Goal: Navigation & Orientation: Find specific page/section

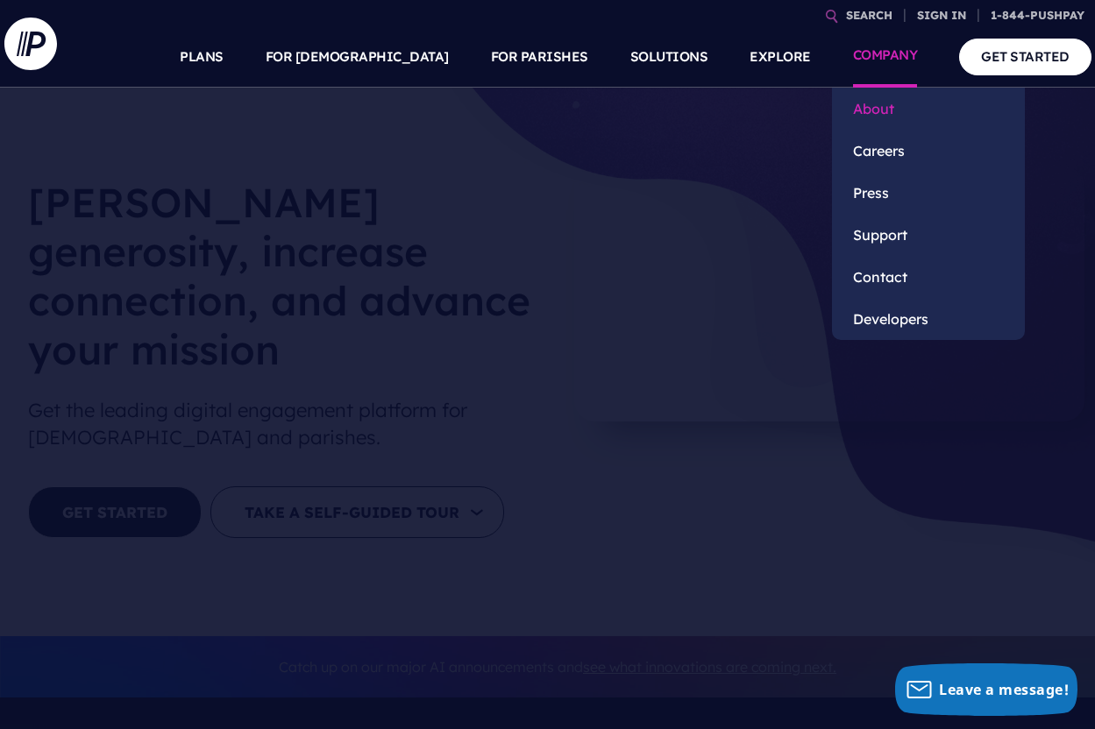
click at [873, 114] on link "About" at bounding box center [928, 109] width 193 height 42
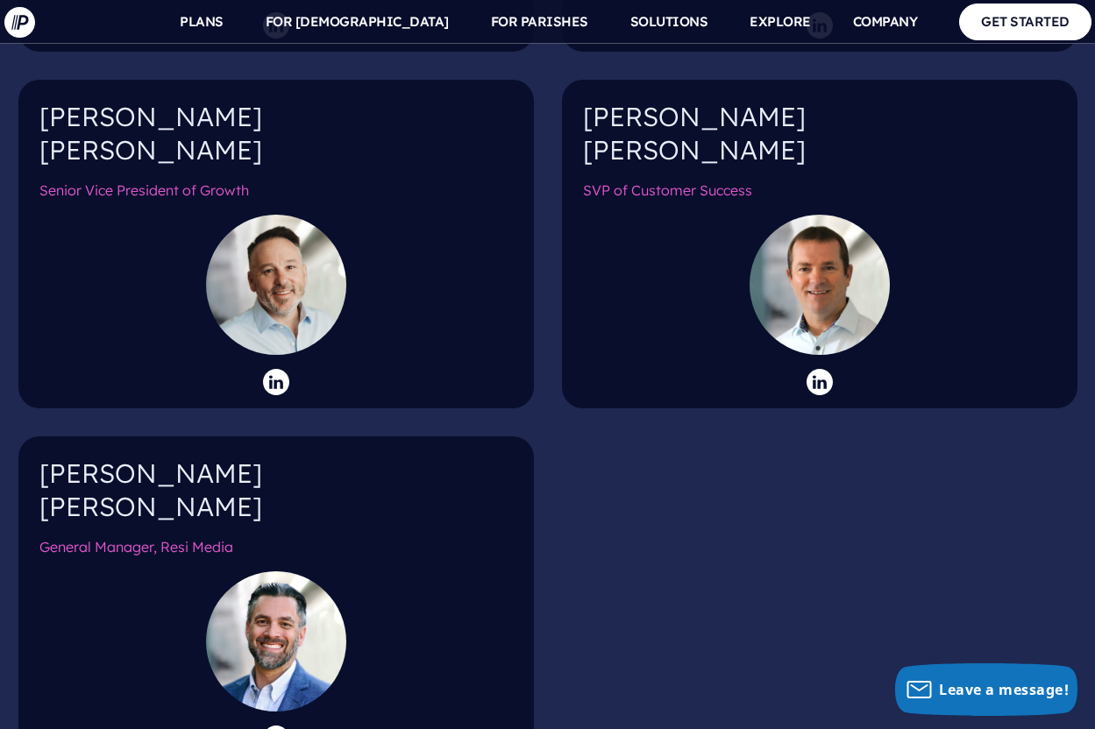
scroll to position [2880, 0]
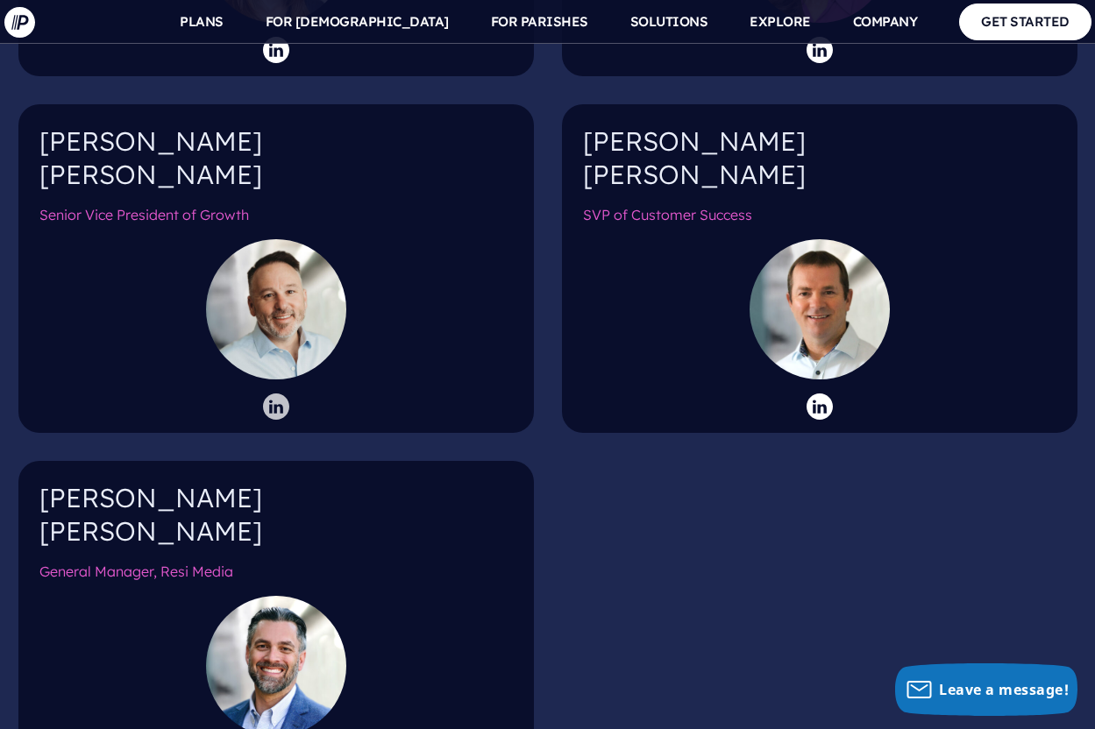
click at [280, 393] on icon at bounding box center [276, 406] width 26 height 26
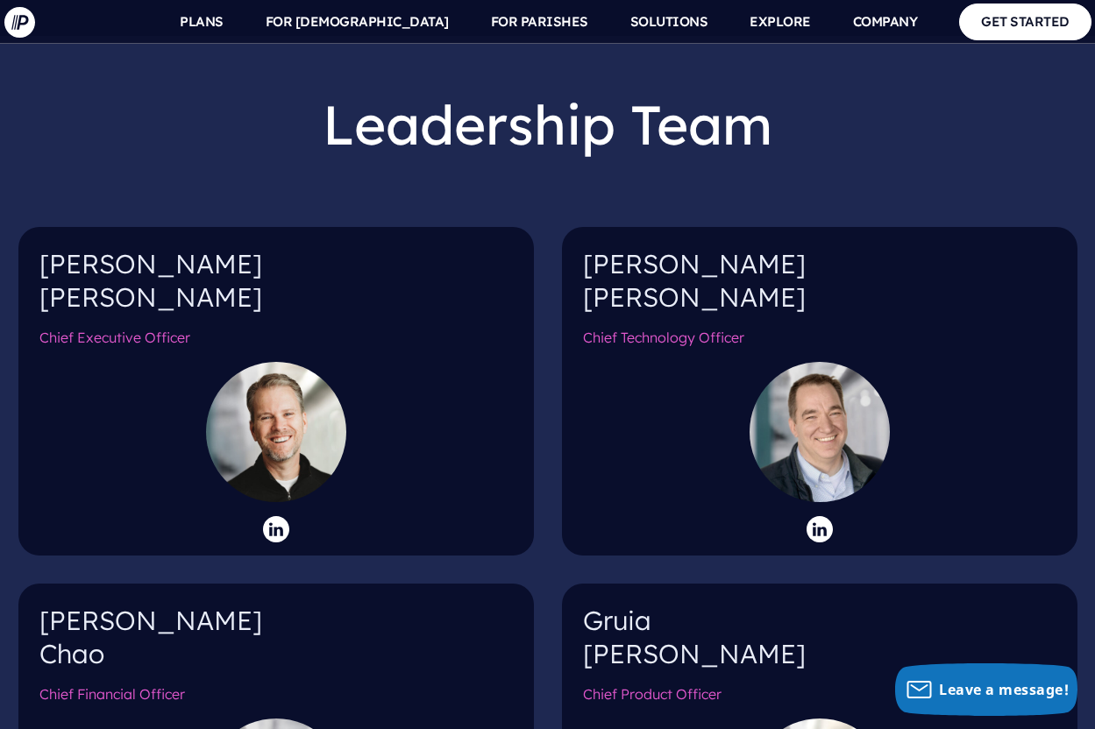
scroll to position [1674, 0]
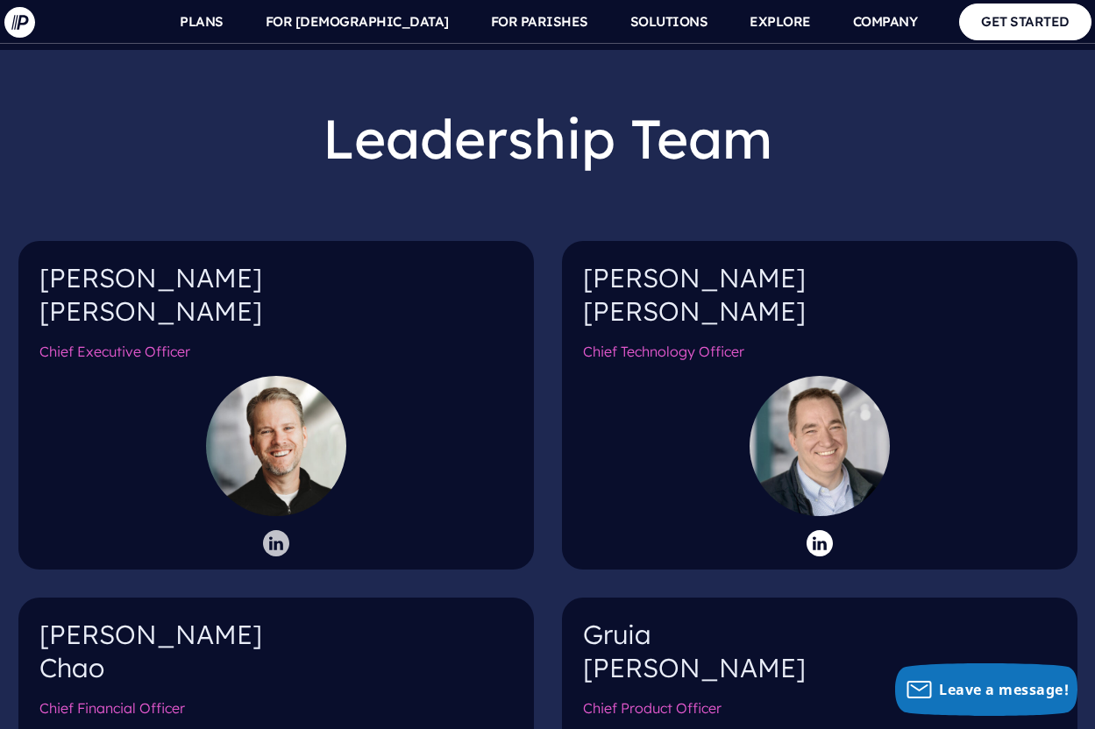
click at [285, 530] on icon at bounding box center [276, 543] width 26 height 26
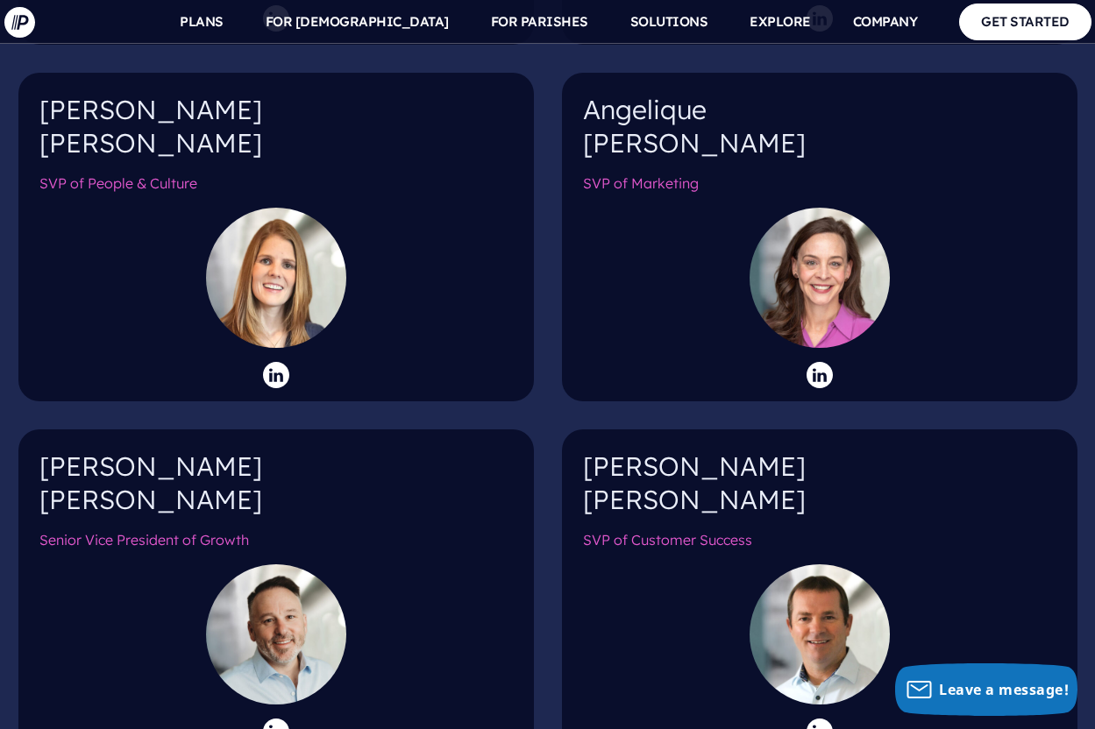
scroll to position [2567, 0]
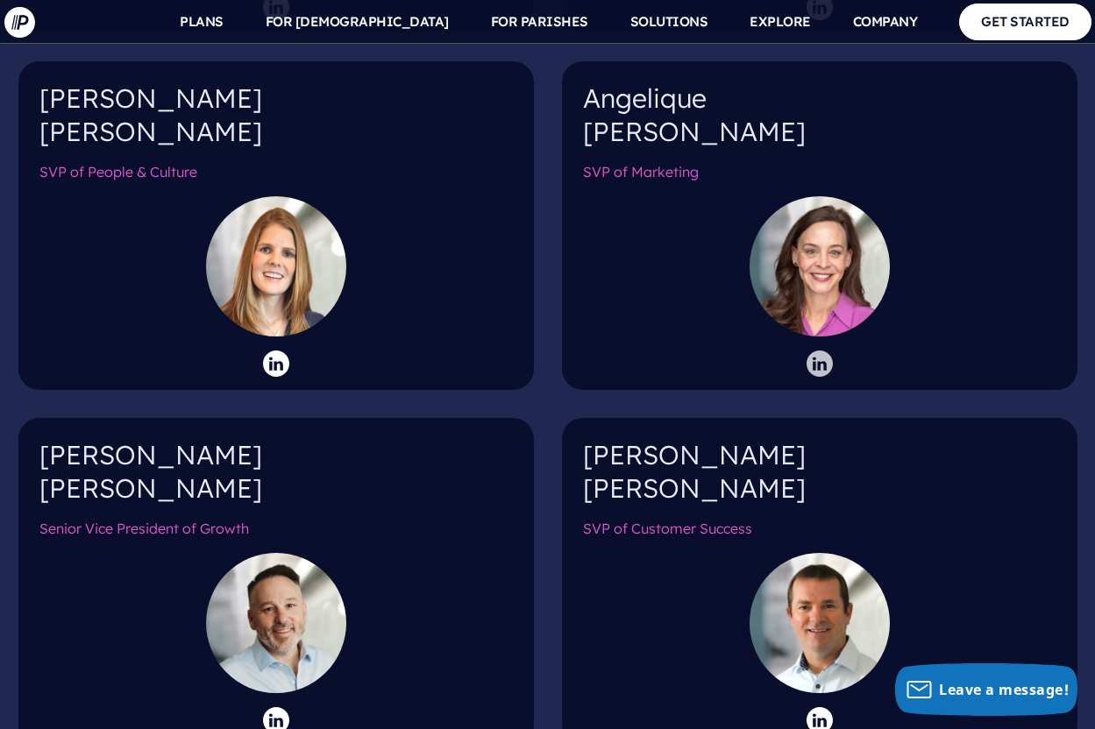
click at [824, 351] on icon at bounding box center [819, 364] width 26 height 26
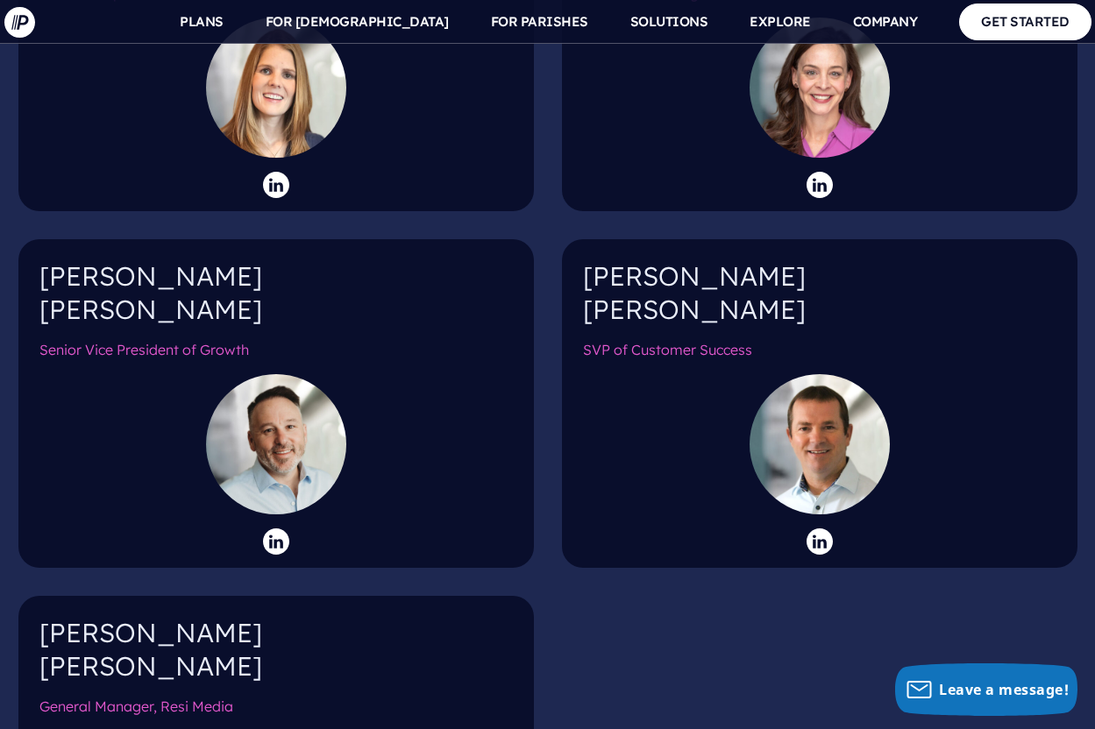
scroll to position [2750, 0]
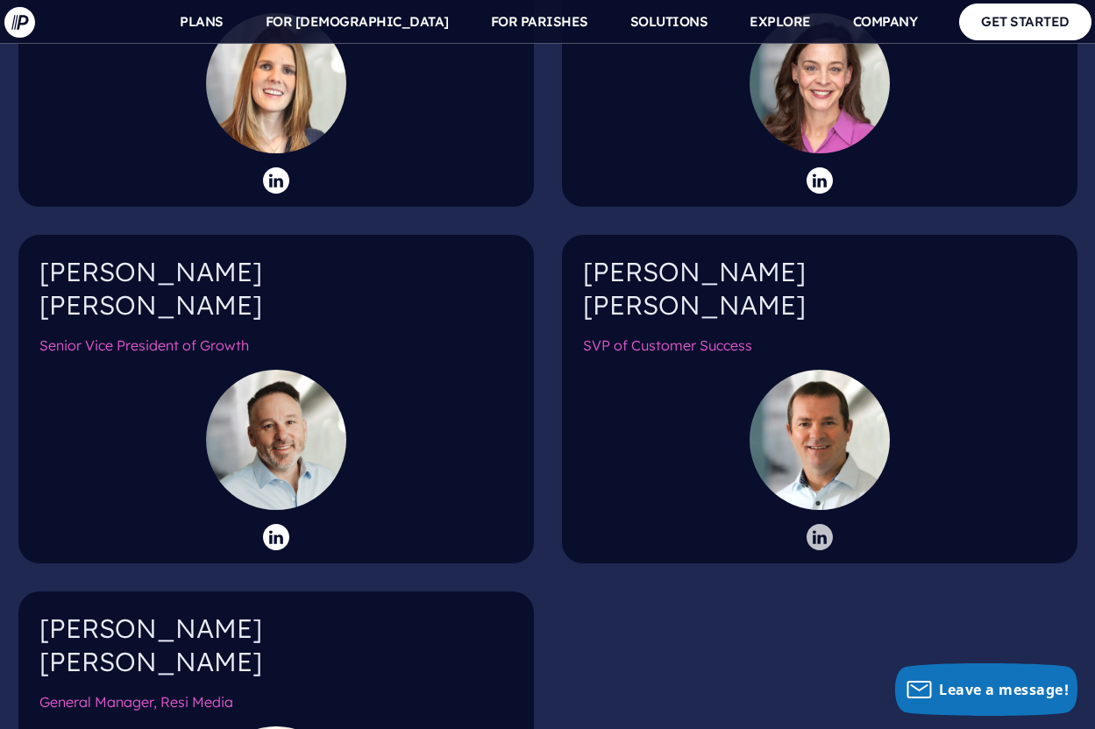
click at [816, 524] on icon at bounding box center [819, 537] width 26 height 26
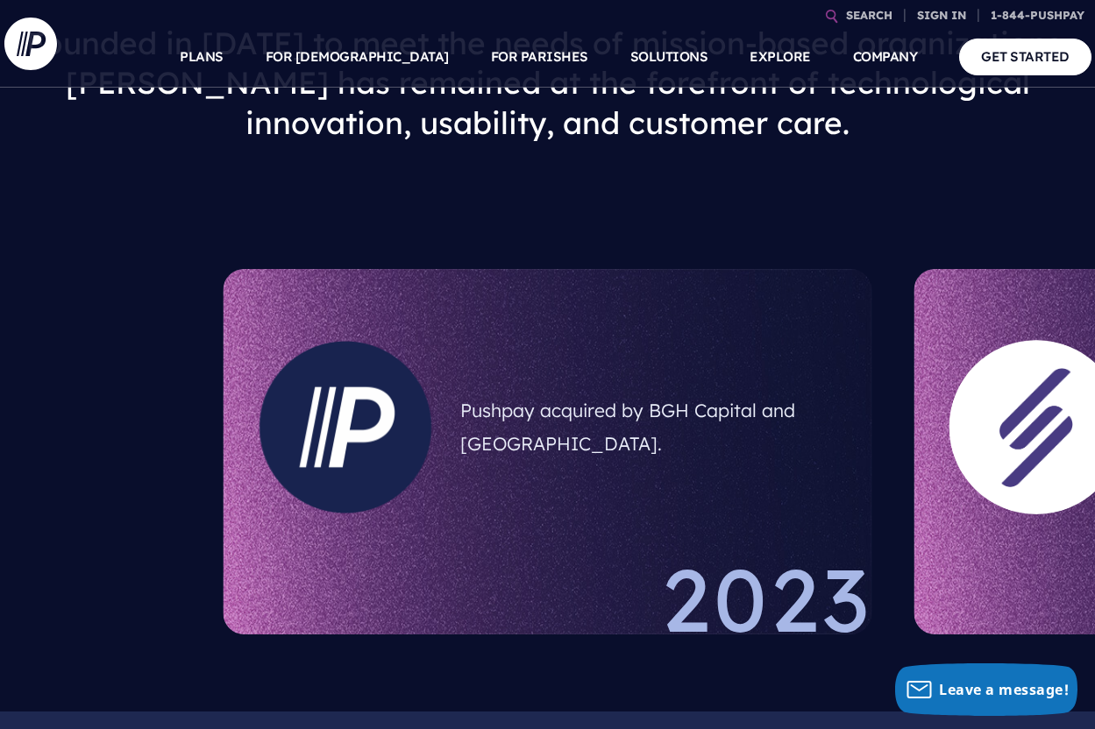
scroll to position [1013, 0]
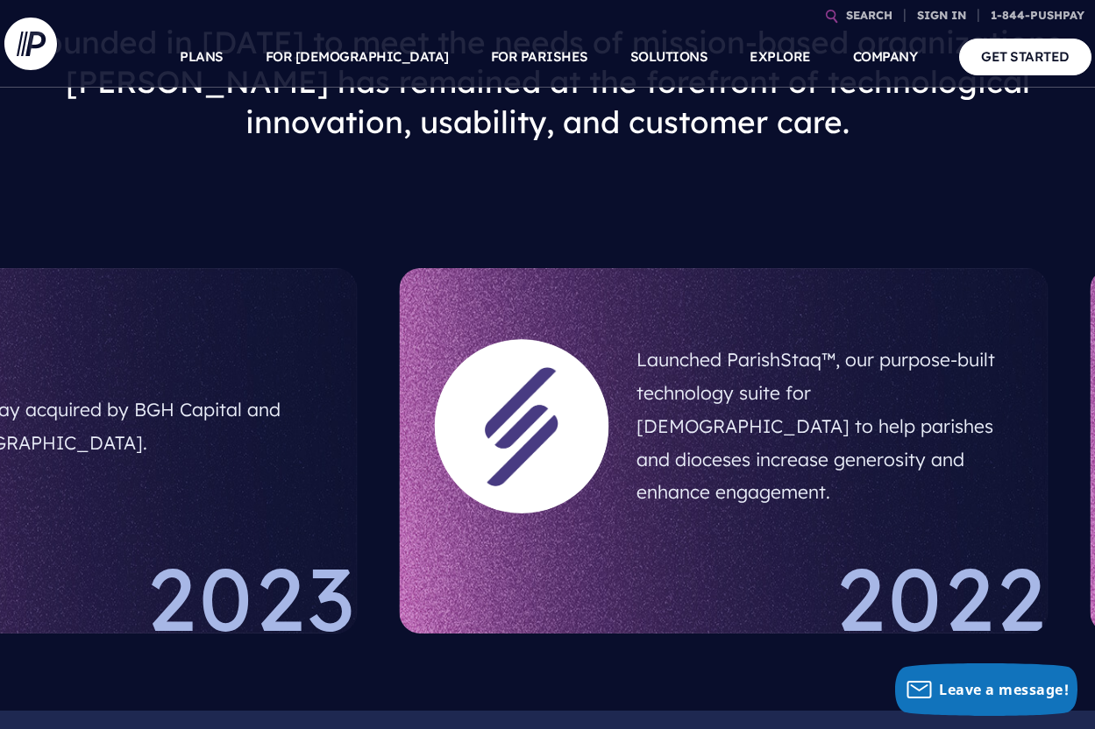
click at [421, 489] on div at bounding box center [522, 426] width 202 height 202
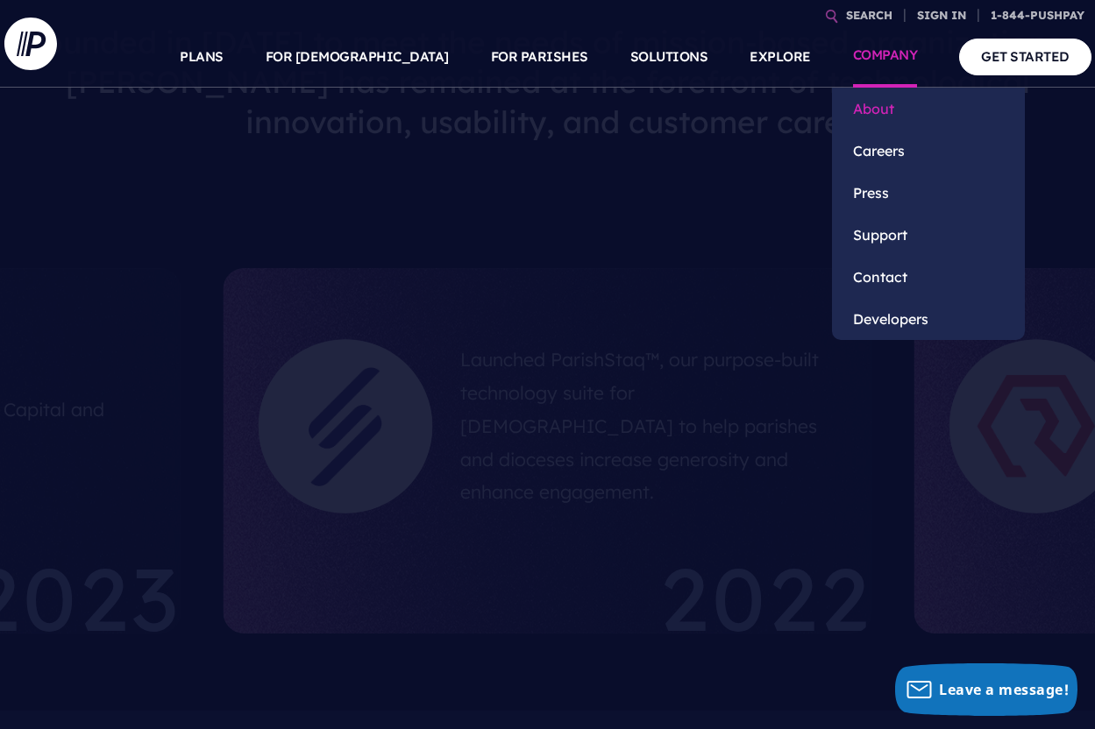
click at [869, 100] on link "About" at bounding box center [928, 109] width 193 height 42
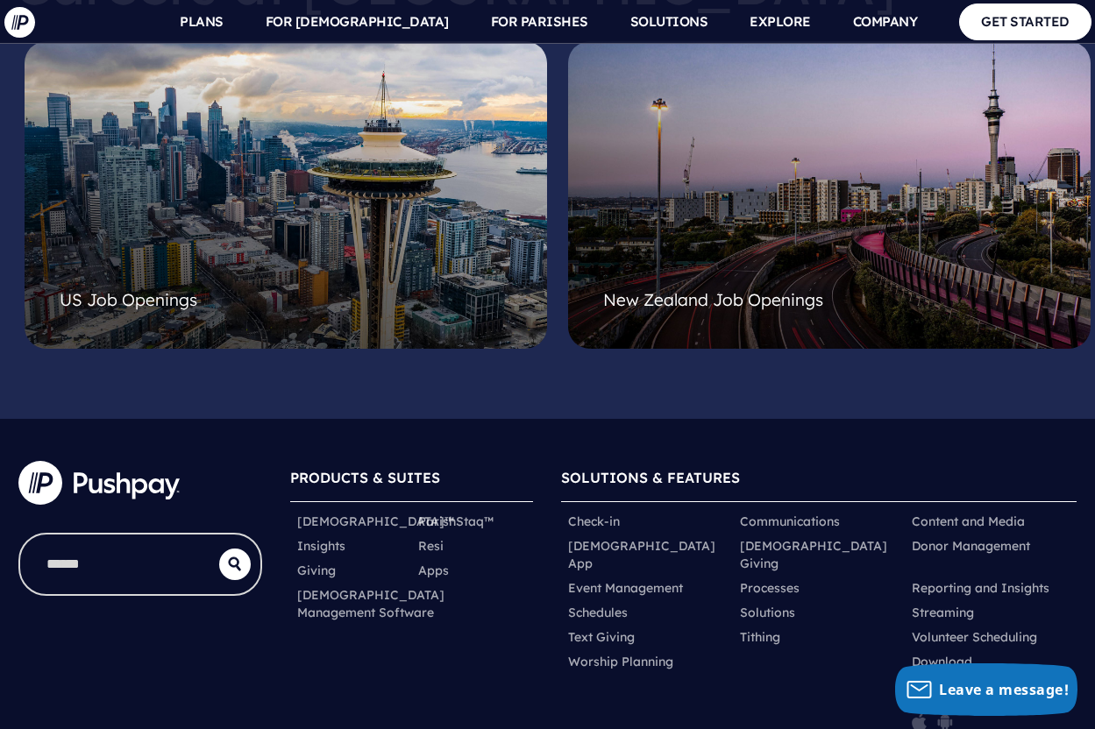
scroll to position [4624, 0]
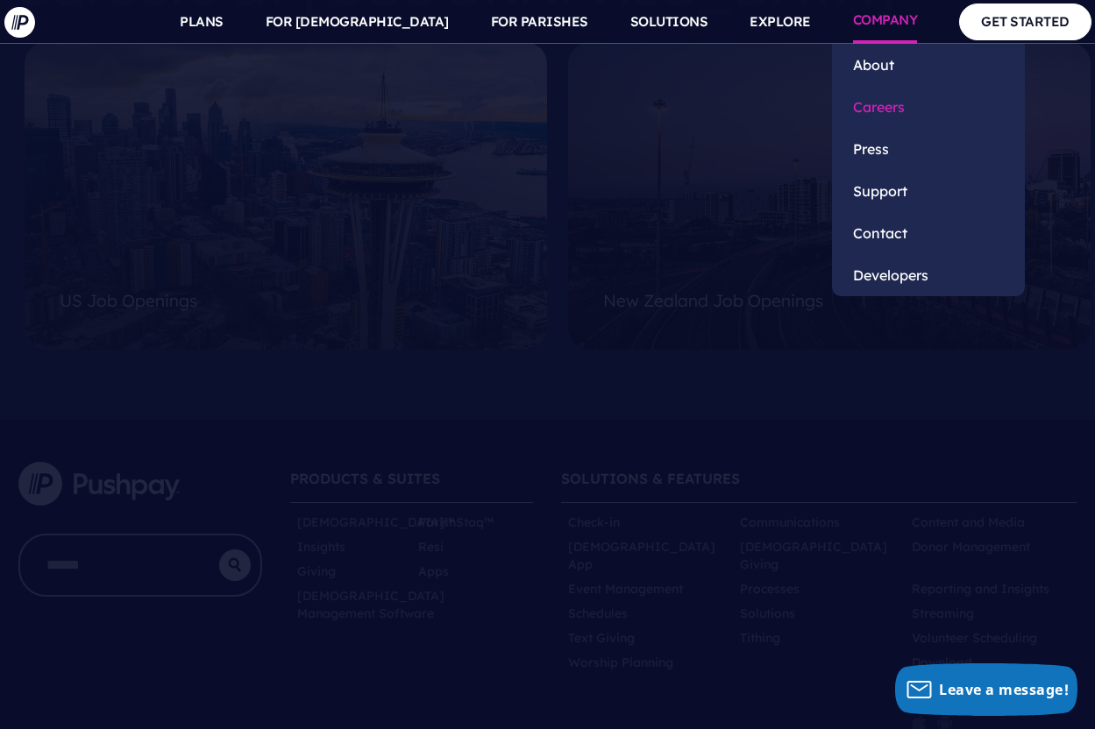
click at [874, 122] on link "Careers" at bounding box center [928, 107] width 193 height 42
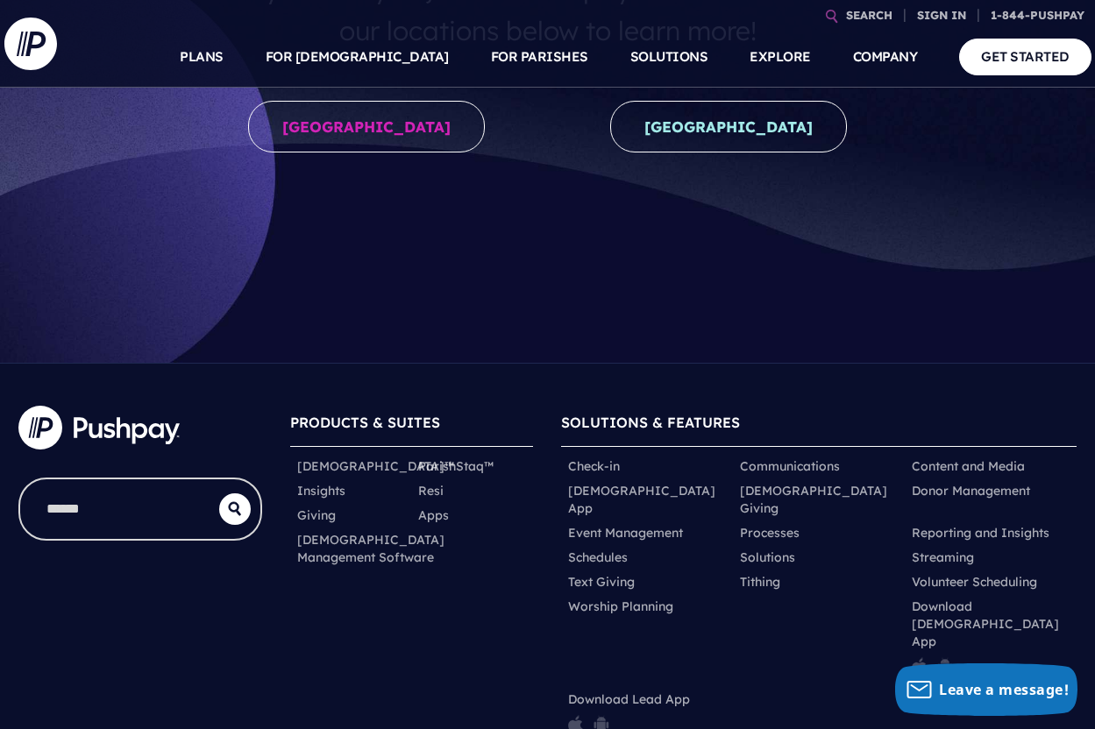
scroll to position [329, 0]
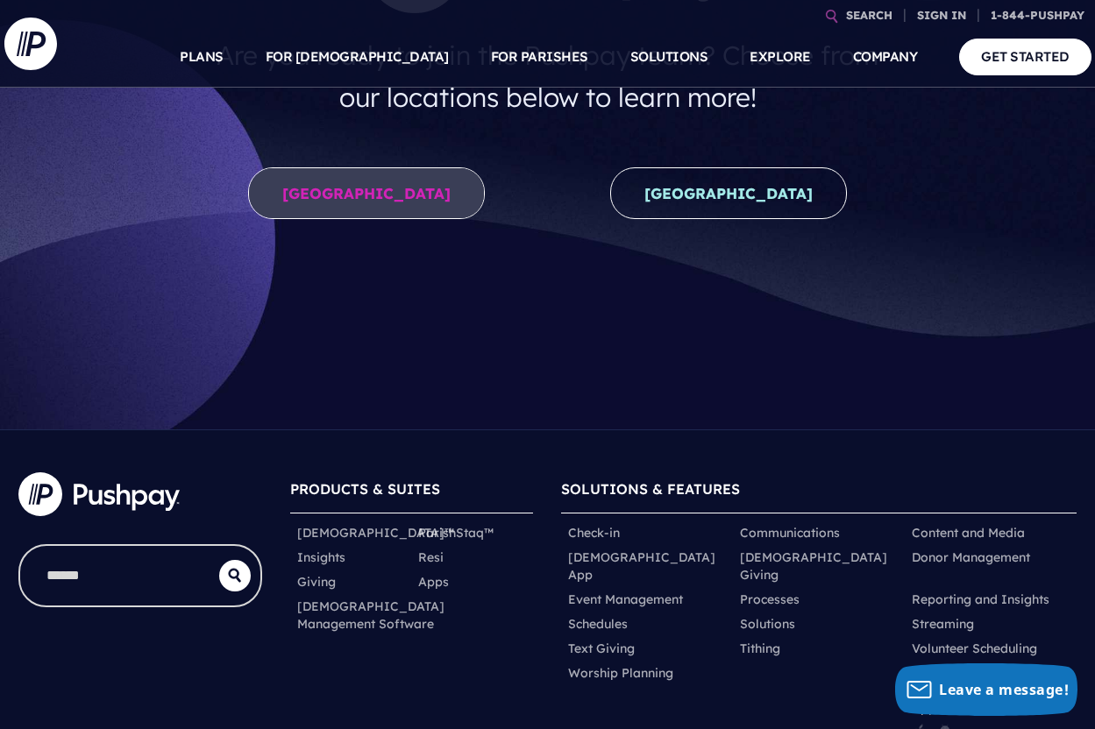
click at [411, 198] on link "[GEOGRAPHIC_DATA]" at bounding box center [366, 193] width 237 height 52
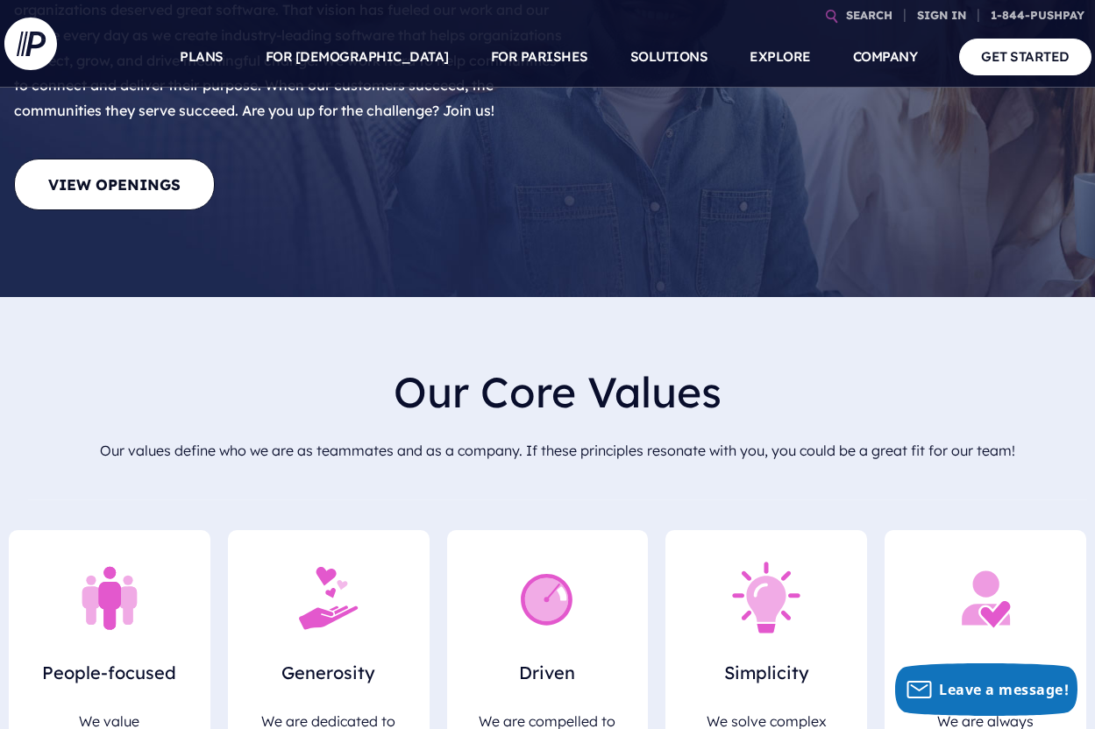
scroll to position [298, 0]
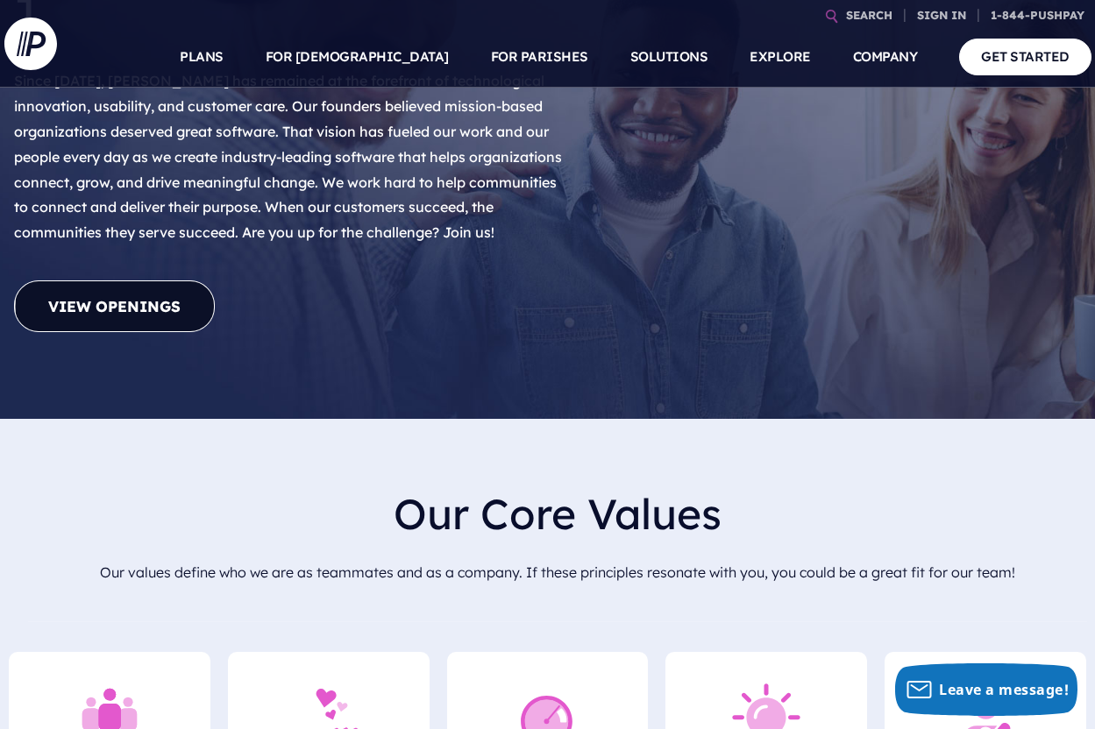
click at [138, 280] on link "View Openings" at bounding box center [114, 306] width 201 height 52
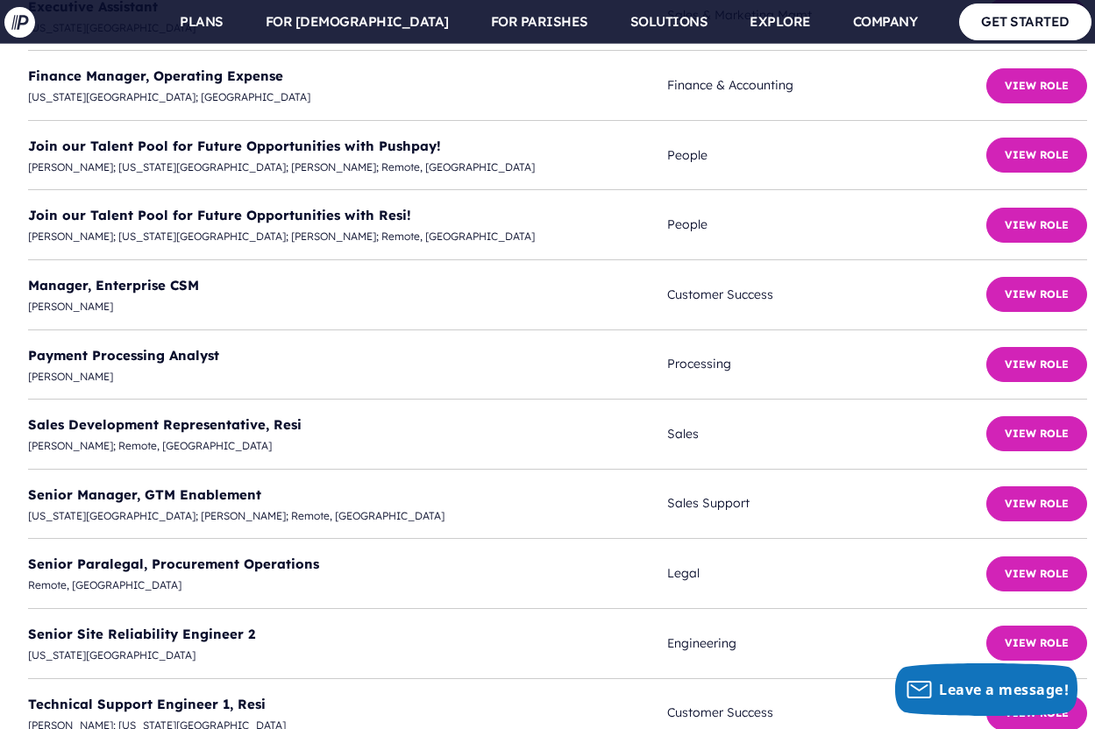
scroll to position [4965, 0]
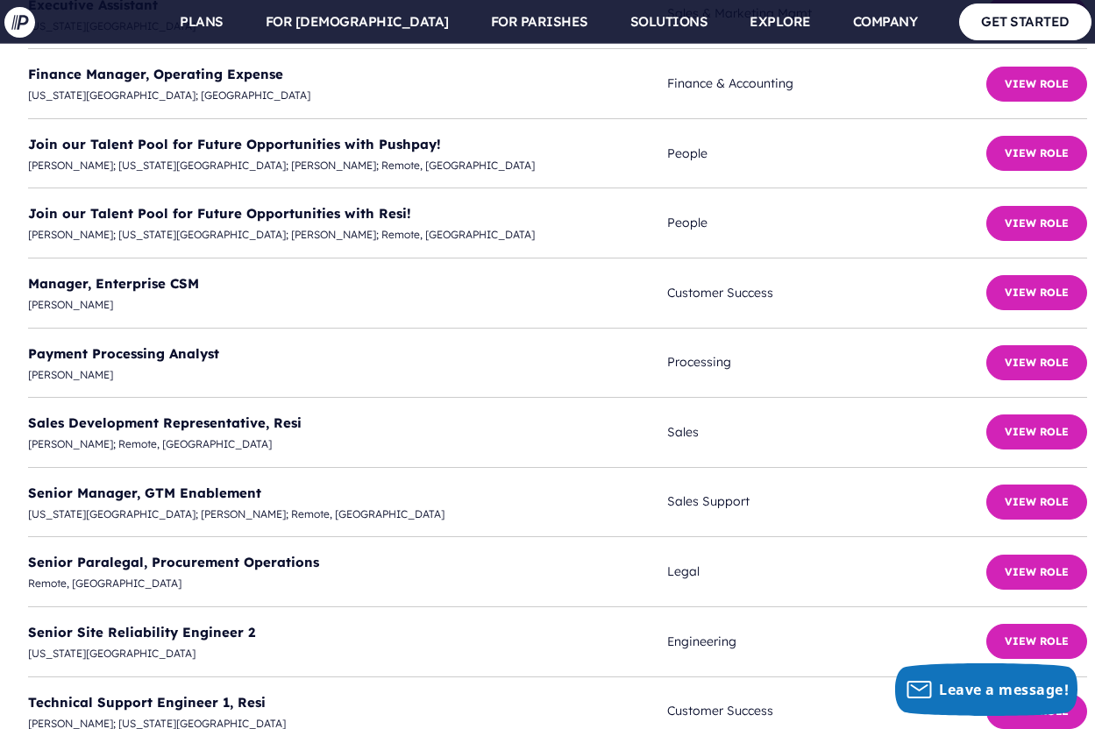
click at [152, 505] on span "Colorado Springs; Redmond; Remote, USA" at bounding box center [347, 514] width 639 height 19
click at [153, 485] on link "Senior Manager, GTM Enablement" at bounding box center [144, 493] width 233 height 17
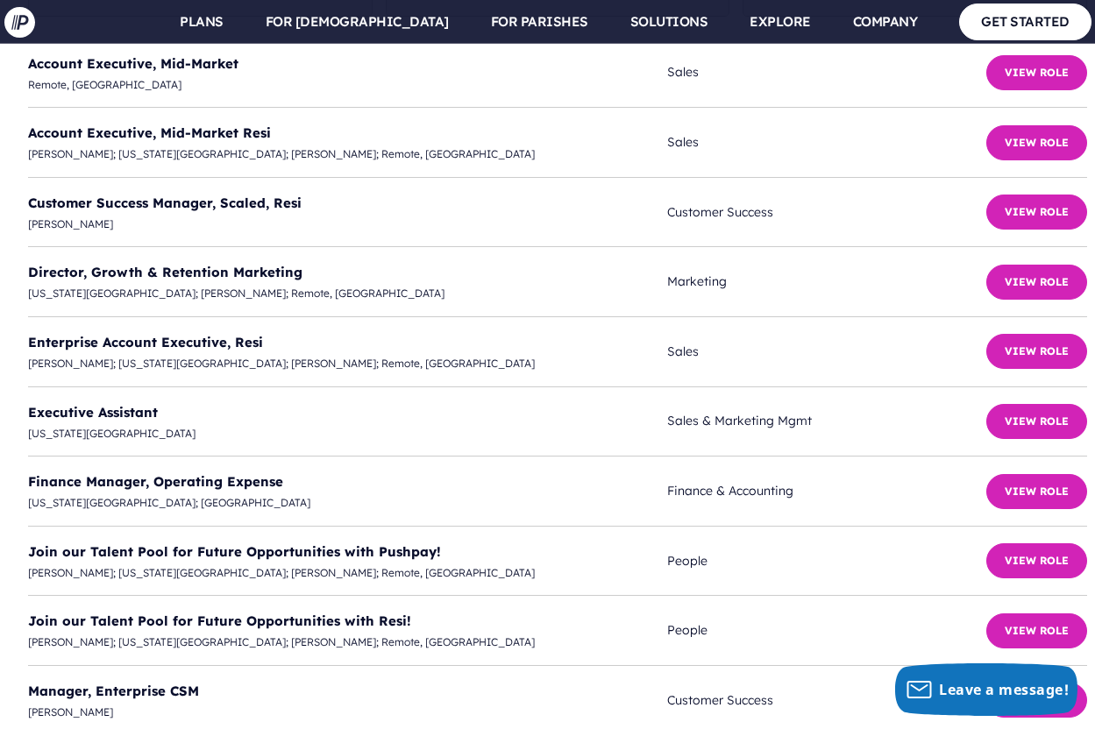
scroll to position [4557, 0]
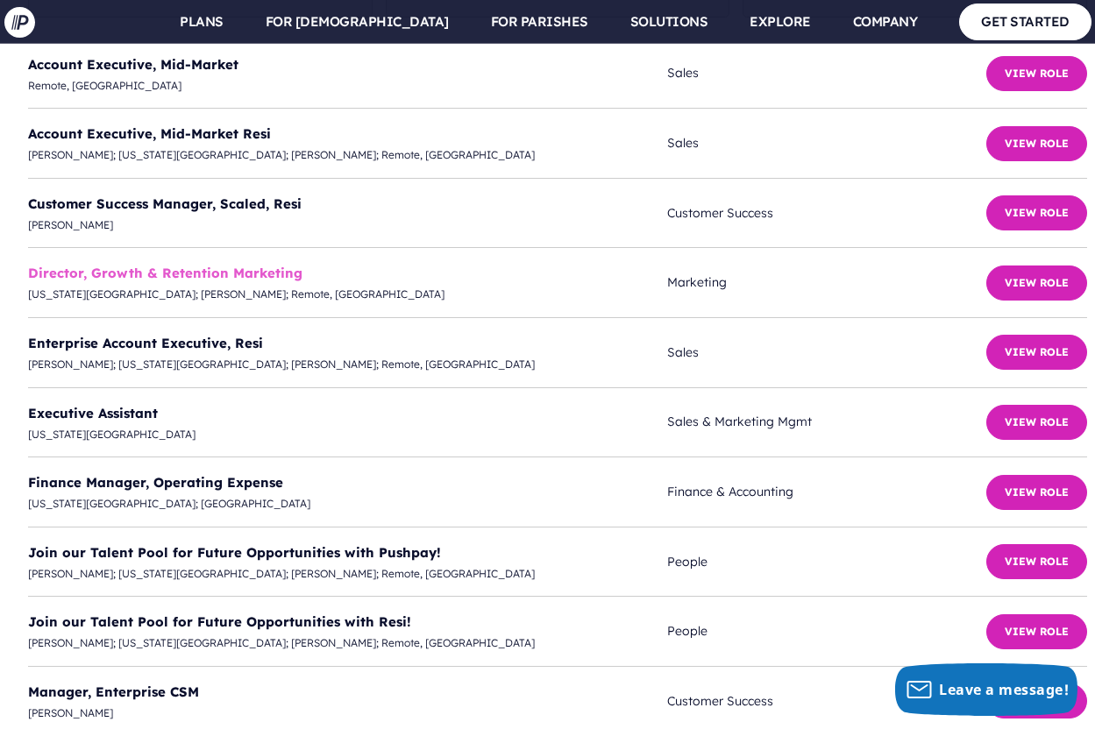
click at [194, 265] on link "Director, Growth & Retention Marketing" at bounding box center [165, 273] width 274 height 17
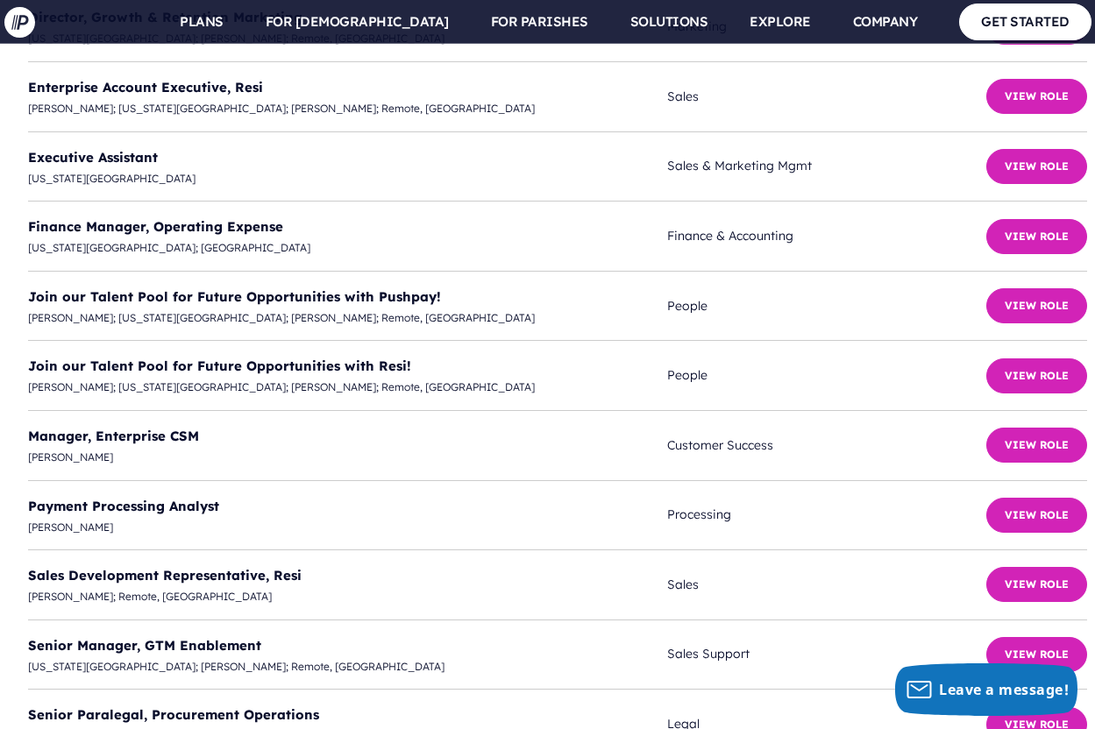
scroll to position [4814, 0]
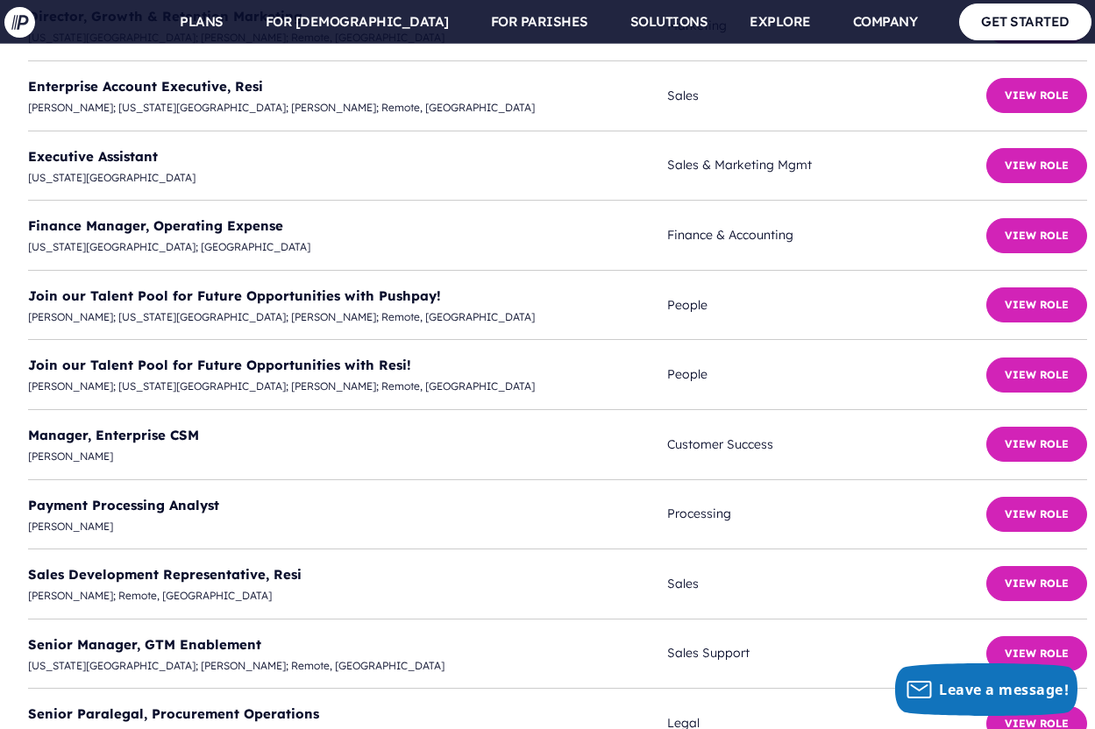
click at [185, 656] on span "Colorado Springs; Redmond; Remote, USA" at bounding box center [347, 665] width 639 height 19
click at [167, 636] on link "Senior Manager, GTM Enablement" at bounding box center [144, 644] width 233 height 17
